Goal: Transaction & Acquisition: Purchase product/service

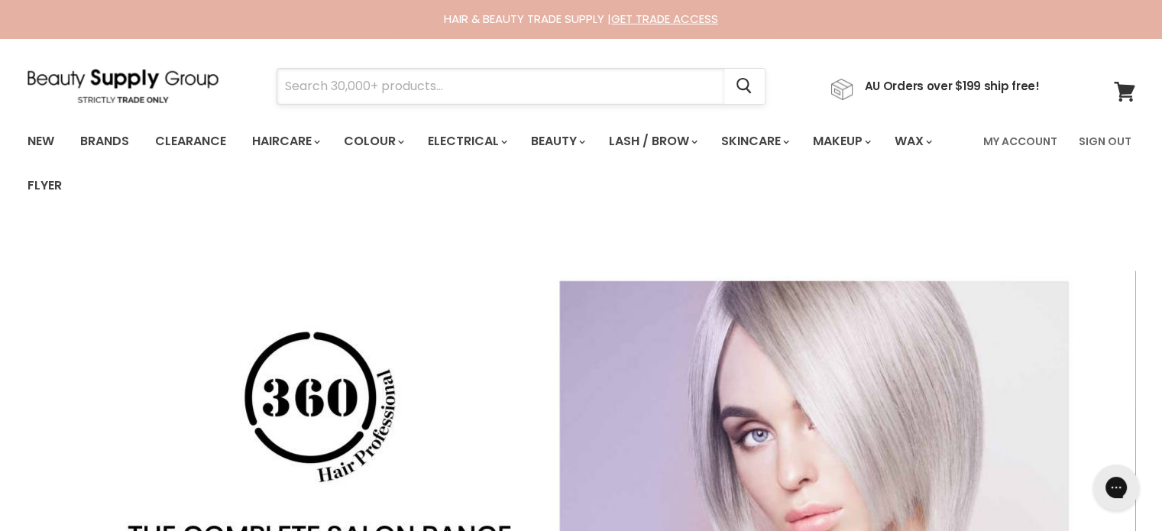
drag, startPoint x: 366, startPoint y: 85, endPoint x: 374, endPoint y: 92, distance: 10.8
paste input "Moroccanoil Treatment Original"
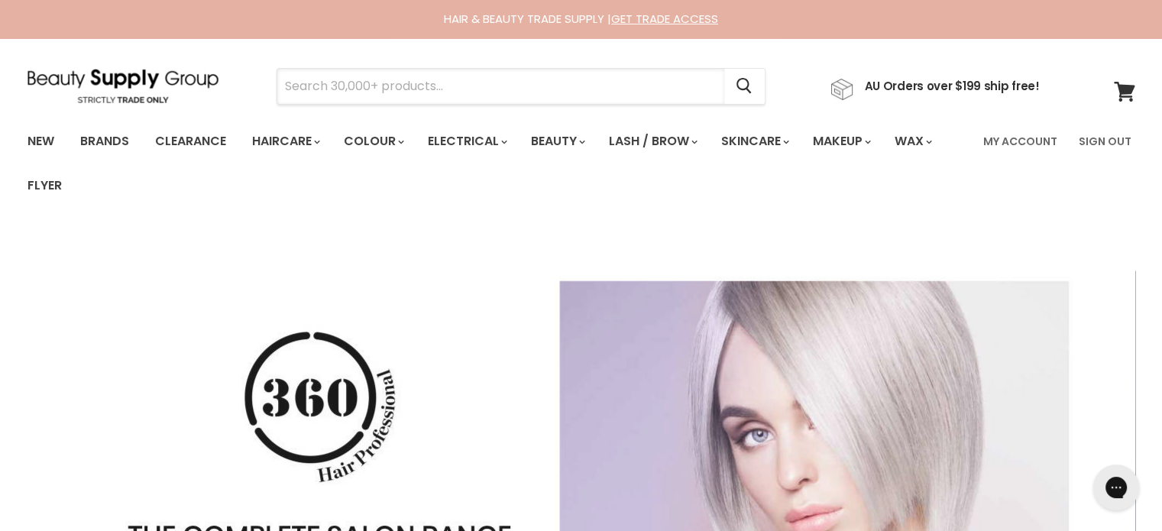
type input "Moroccanoil Treatment Original"
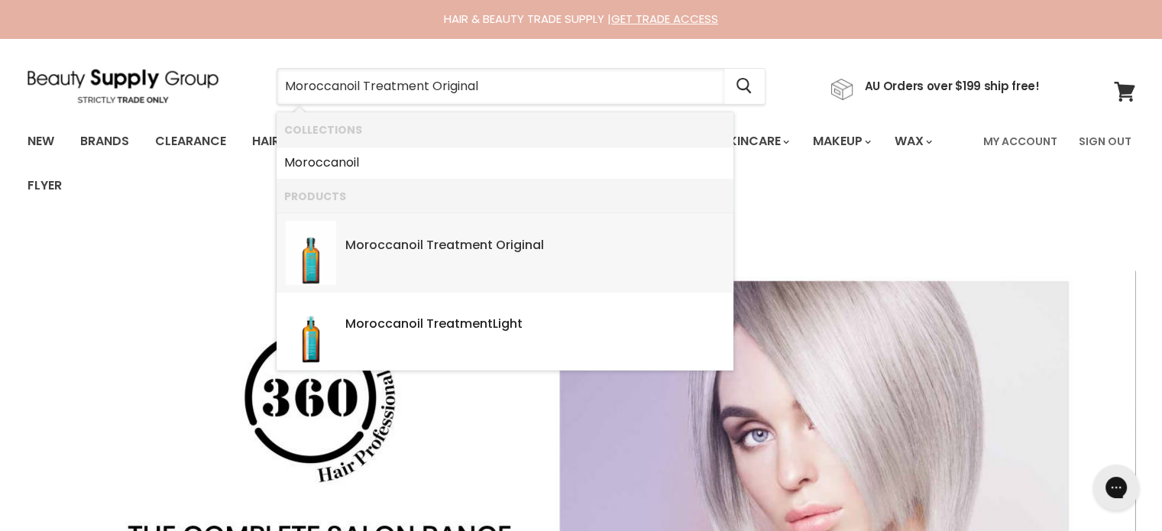
click at [458, 237] on b "Treatment" at bounding box center [459, 245] width 66 height 18
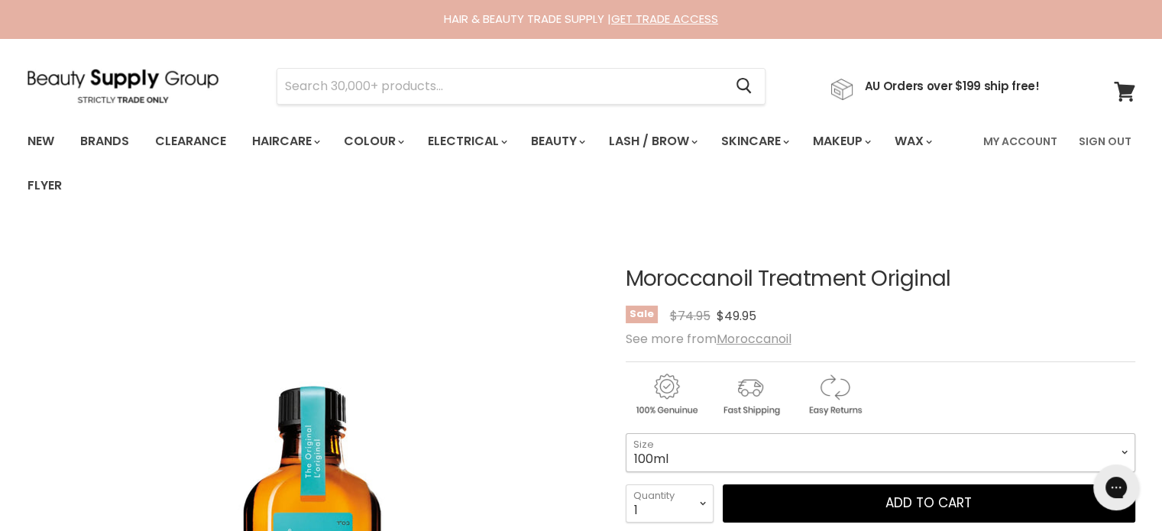
click at [807, 458] on select "100ml 200ml 25ml" at bounding box center [881, 452] width 510 height 38
click at [626, 433] on select "100ml 200ml 25ml" at bounding box center [881, 452] width 510 height 38
select select "200ml"
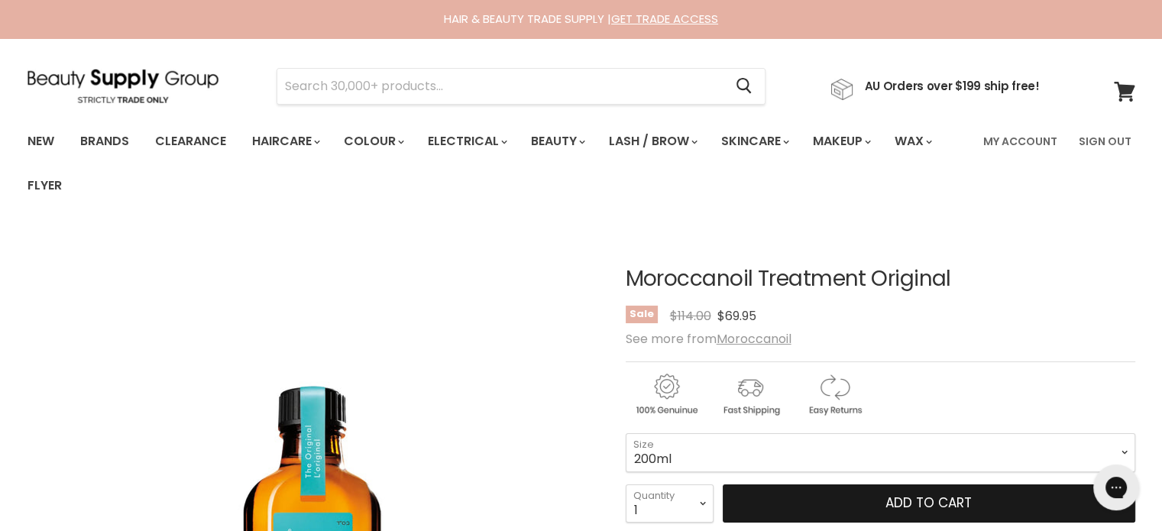
click at [910, 495] on button "Add to cart" at bounding box center [929, 504] width 413 height 38
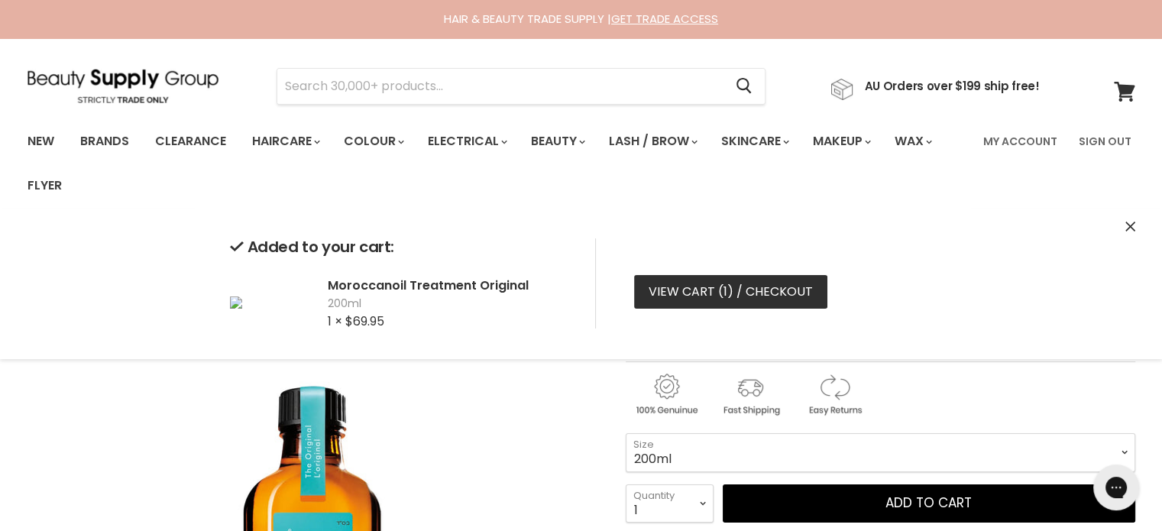
click at [691, 293] on link "View cart ( 1 ) / Checkout" at bounding box center [730, 292] width 193 height 34
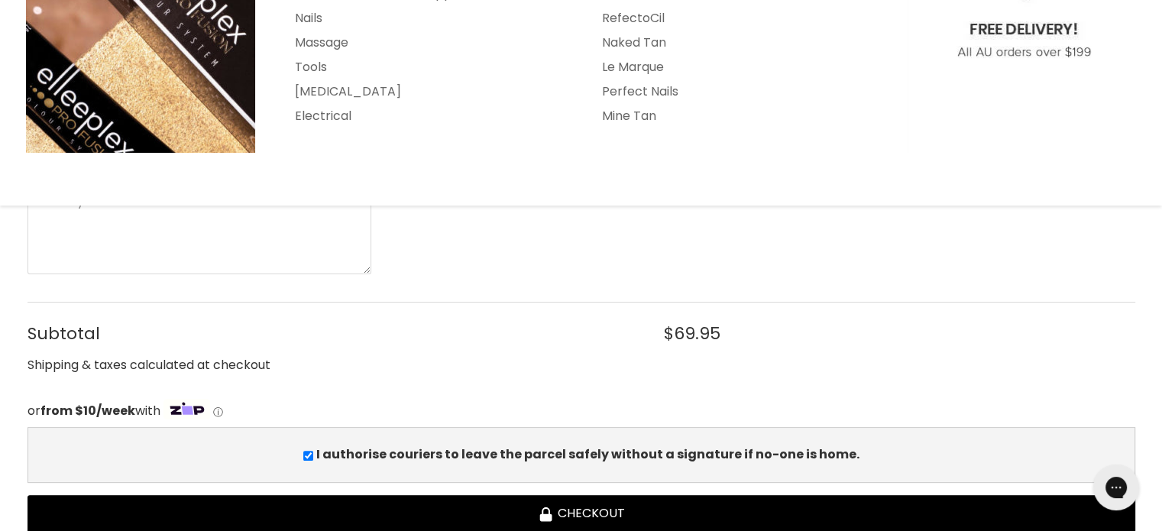
scroll to position [535, 0]
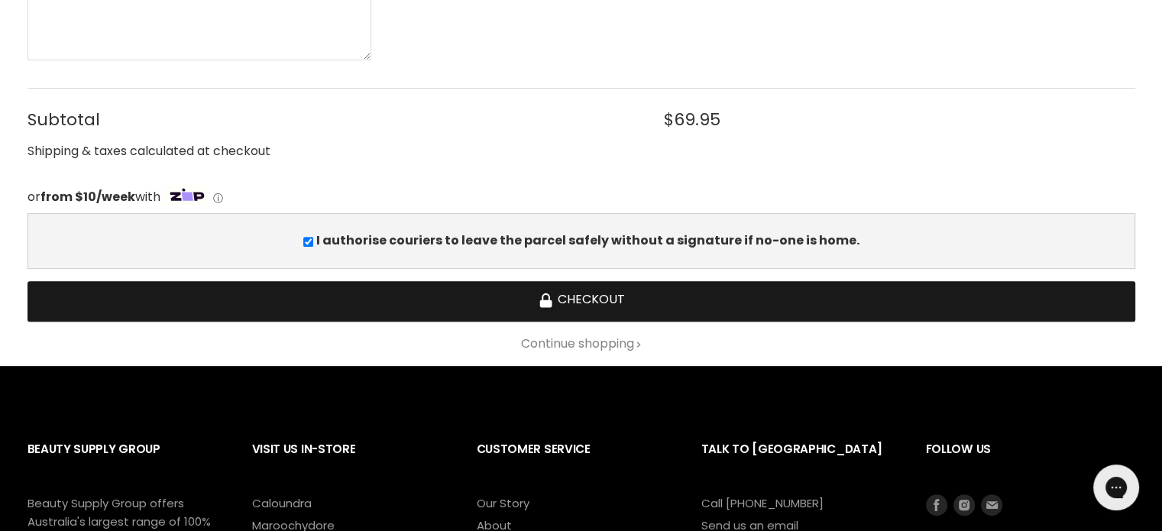
click at [581, 300] on button "Checkout" at bounding box center [582, 301] width 1108 height 41
